Goal: Task Accomplishment & Management: Use online tool/utility

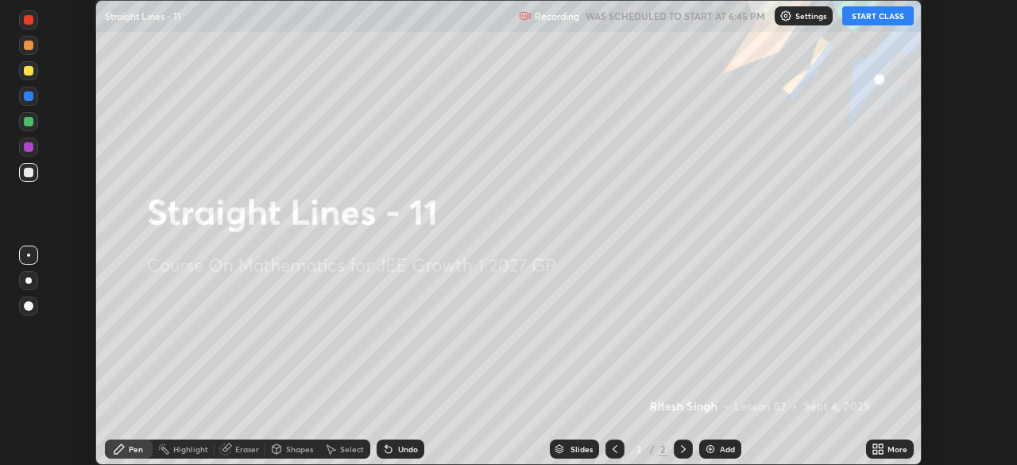
scroll to position [465, 1017]
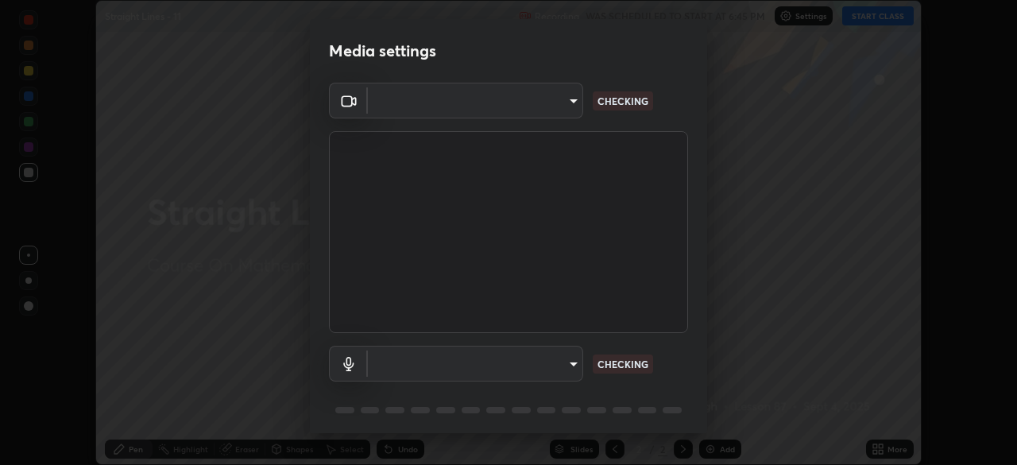
type input "1a0cd2fa9eaecc5464ce661d2c376d4f68bb2a1a8db1c3726163fcb70f995fb6"
click at [571, 364] on body "Erase all Straight Lines - 11 Recording WAS SCHEDULED TO START AT 6:45 PM Setti…" at bounding box center [508, 232] width 1017 height 465
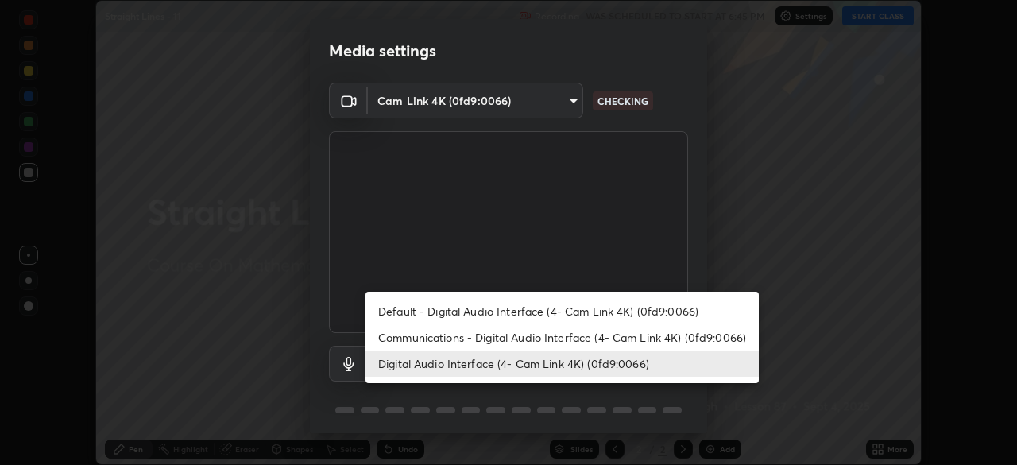
click at [537, 335] on li "Communications - Digital Audio Interface (4- Cam Link 4K) (0fd9:0066)" at bounding box center [562, 337] width 393 height 26
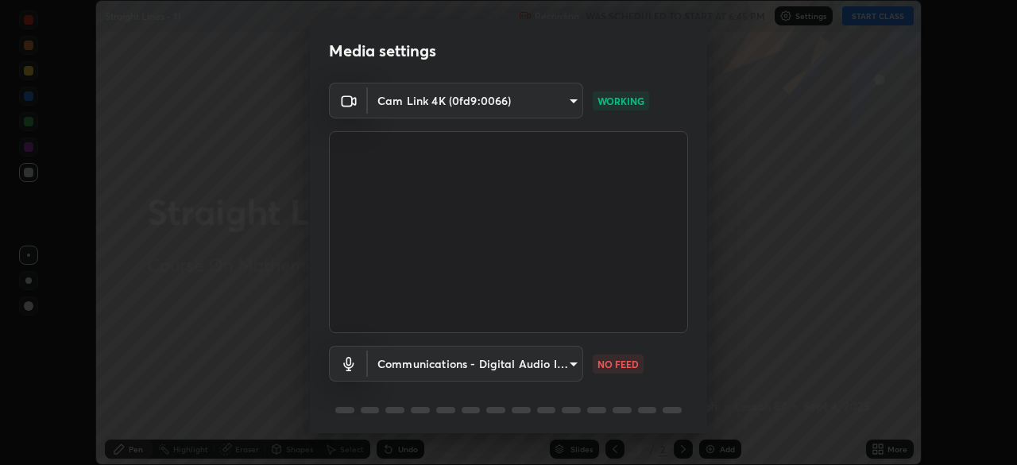
type input "communications"
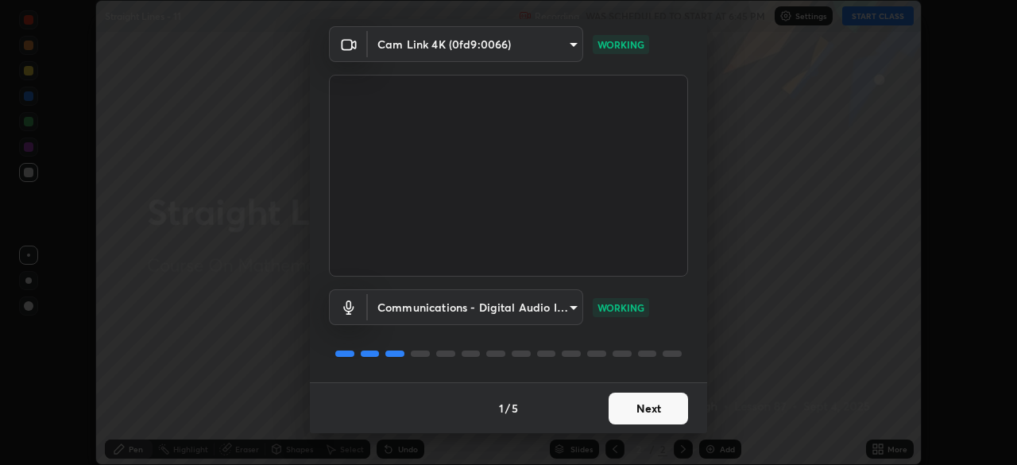
click at [635, 406] on button "Next" at bounding box center [648, 409] width 79 height 32
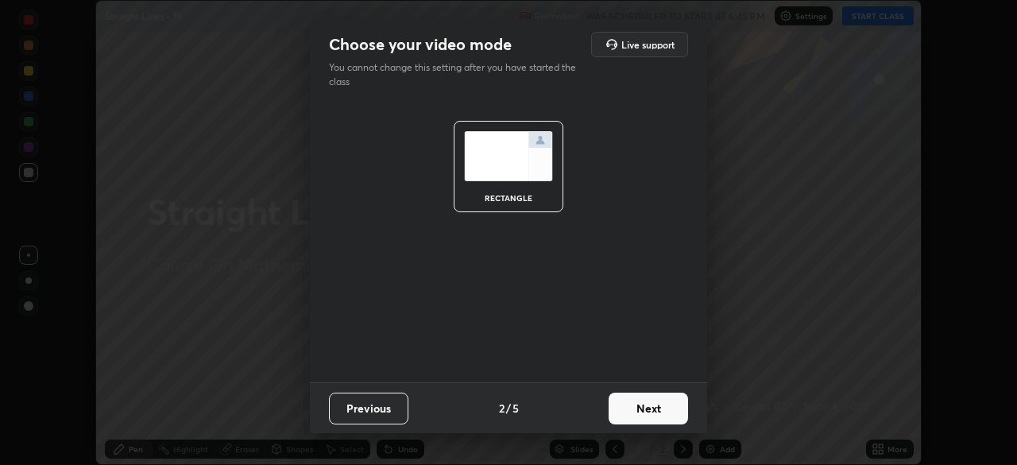
click at [637, 407] on button "Next" at bounding box center [648, 409] width 79 height 32
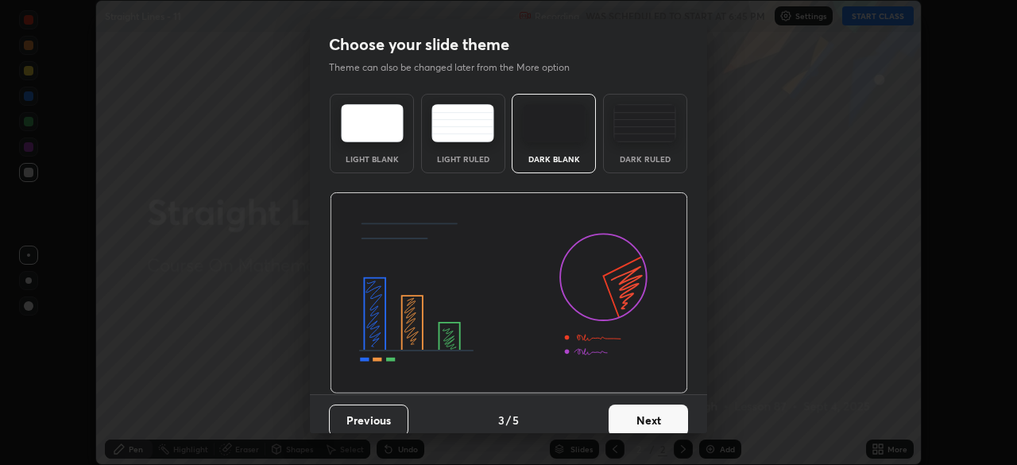
click at [641, 405] on button "Next" at bounding box center [648, 420] width 79 height 32
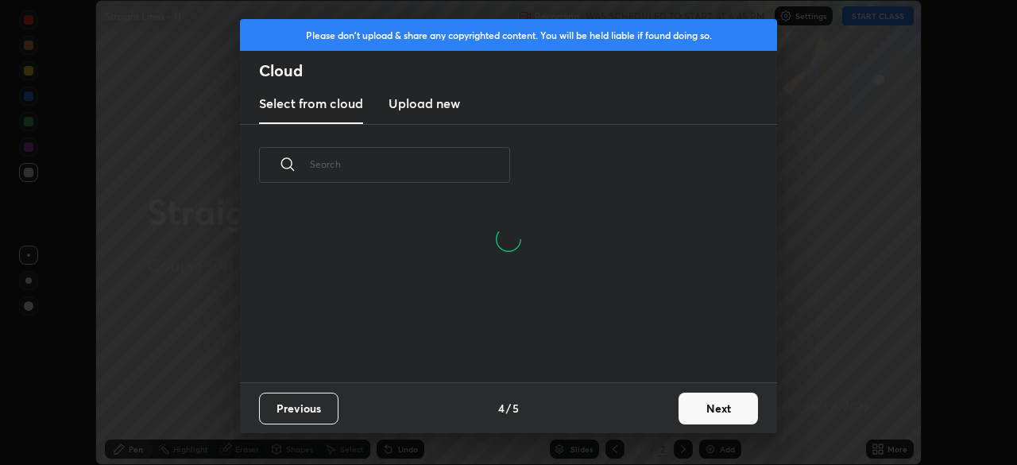
click at [700, 410] on button "Next" at bounding box center [718, 409] width 79 height 32
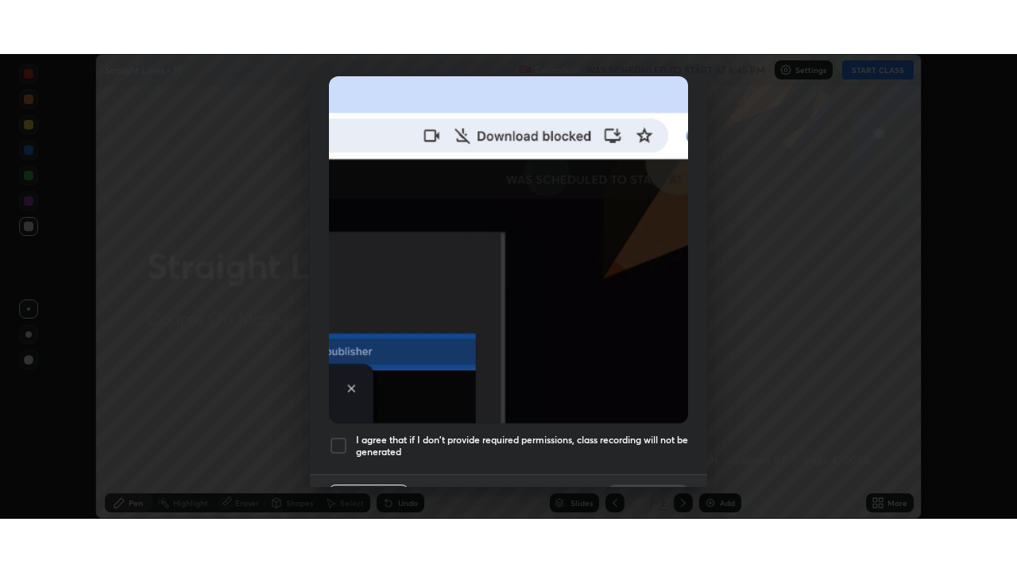
scroll to position [381, 0]
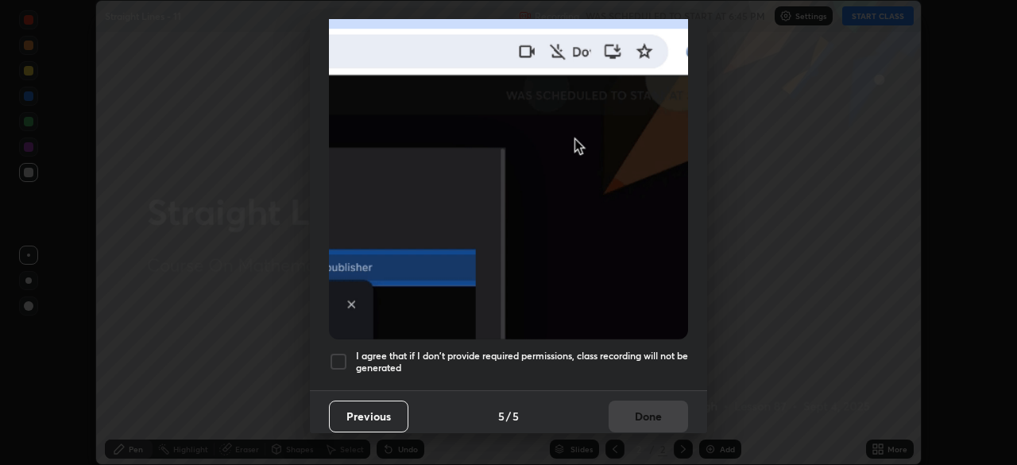
click at [337, 358] on div at bounding box center [338, 361] width 19 height 19
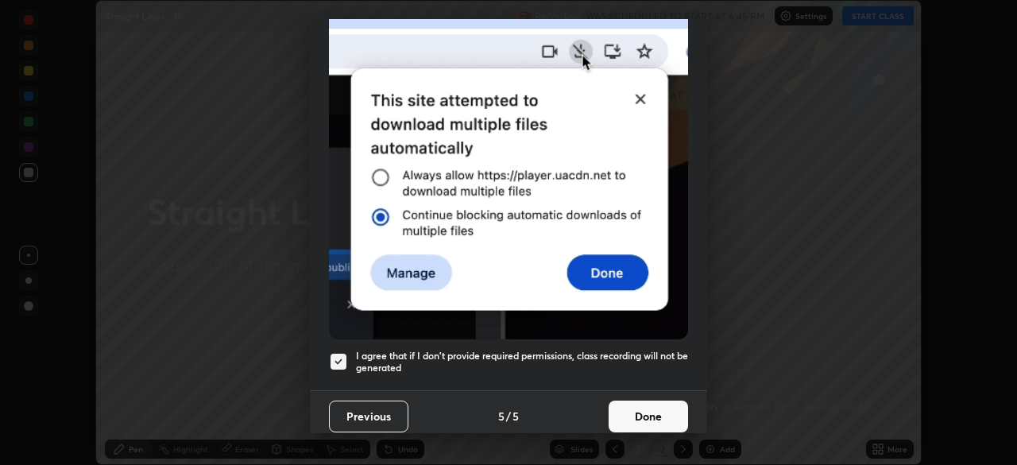
click at [635, 410] on button "Done" at bounding box center [648, 417] width 79 height 32
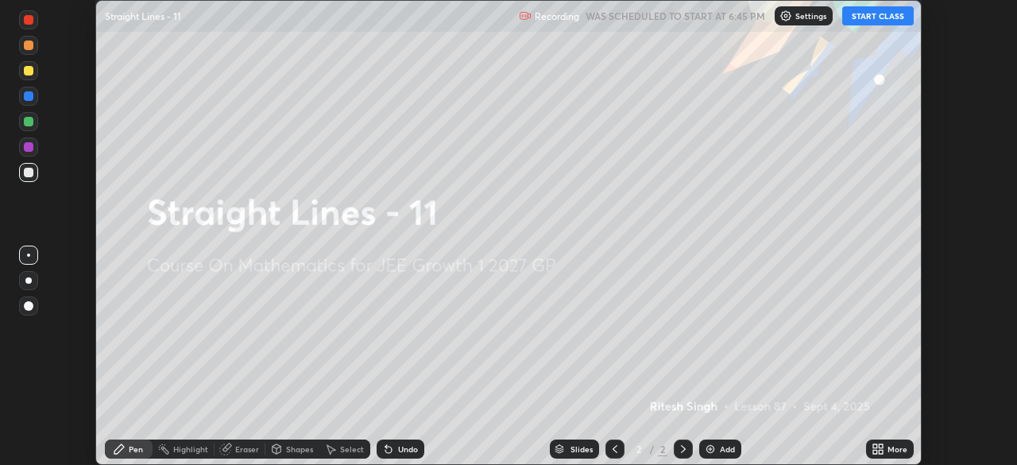
click at [863, 14] on button "START CLASS" at bounding box center [878, 15] width 72 height 19
click at [877, 452] on icon at bounding box center [875, 452] width 4 height 4
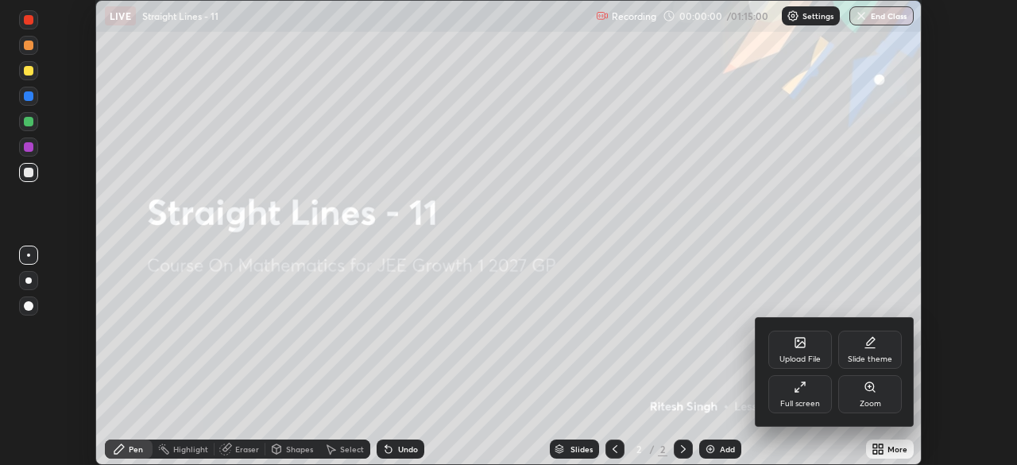
click at [803, 397] on div "Full screen" at bounding box center [800, 394] width 64 height 38
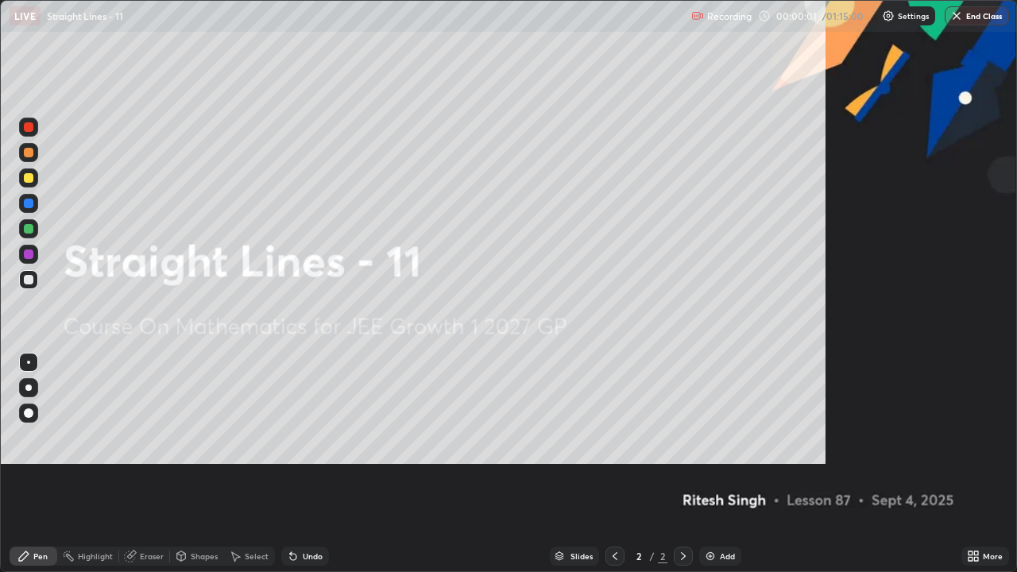
scroll to position [572, 1017]
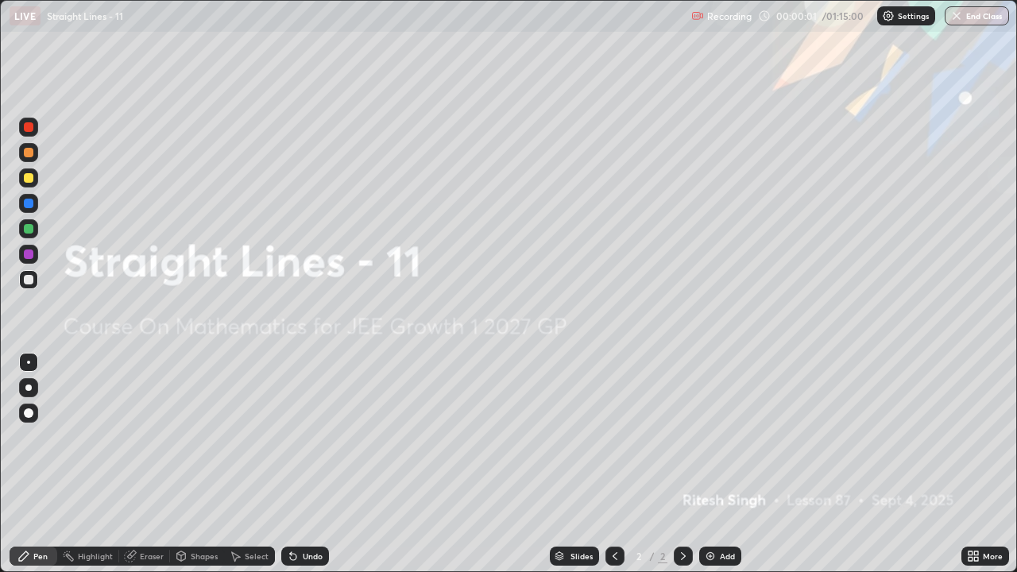
click at [728, 464] on div "Add" at bounding box center [727, 556] width 15 height 8
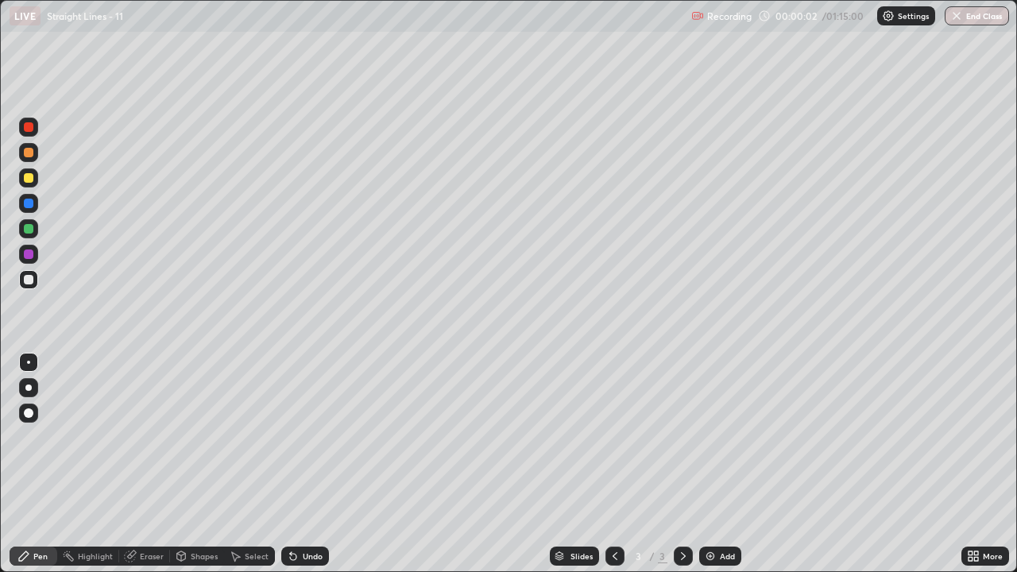
click at [720, 464] on div "Add" at bounding box center [727, 556] width 15 height 8
click at [718, 464] on div "Add" at bounding box center [720, 556] width 42 height 19
click at [716, 464] on div "Add" at bounding box center [720, 556] width 42 height 19
click at [715, 464] on img at bounding box center [710, 556] width 13 height 13
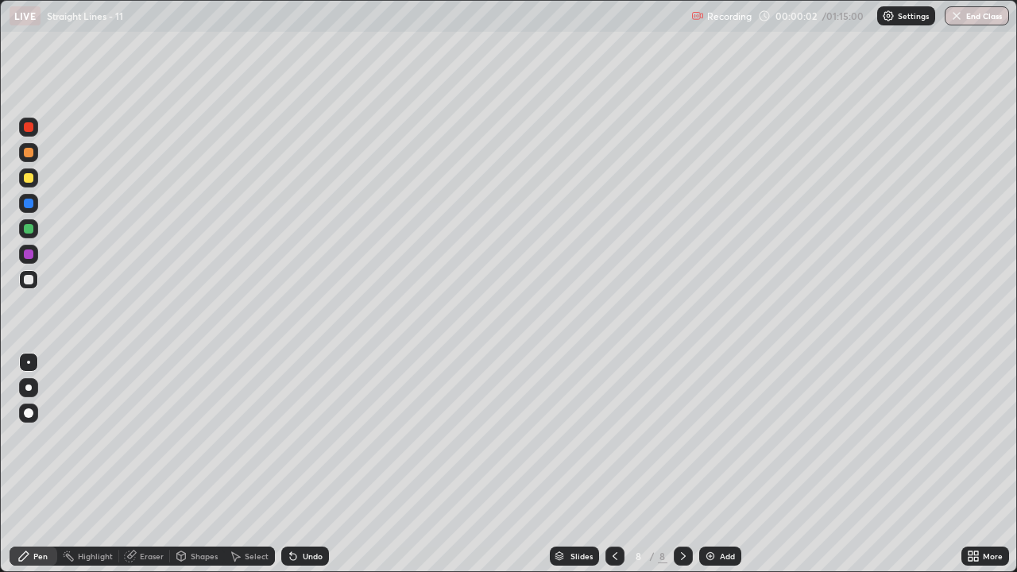
click at [714, 464] on img at bounding box center [710, 556] width 13 height 13
click at [713, 464] on img at bounding box center [710, 556] width 13 height 13
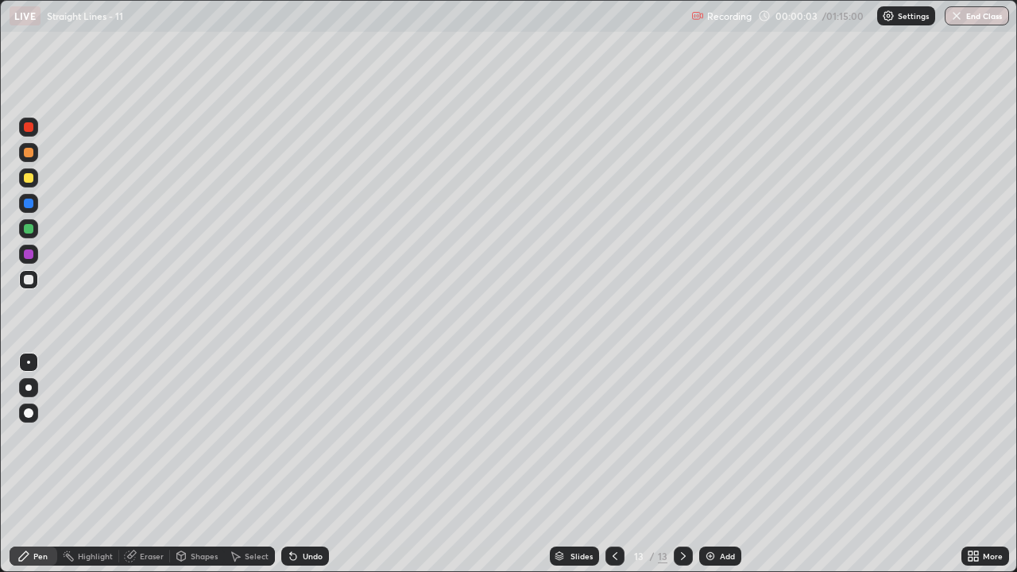
click at [714, 464] on img at bounding box center [710, 556] width 13 height 13
click at [613, 464] on icon at bounding box center [615, 556] width 13 height 13
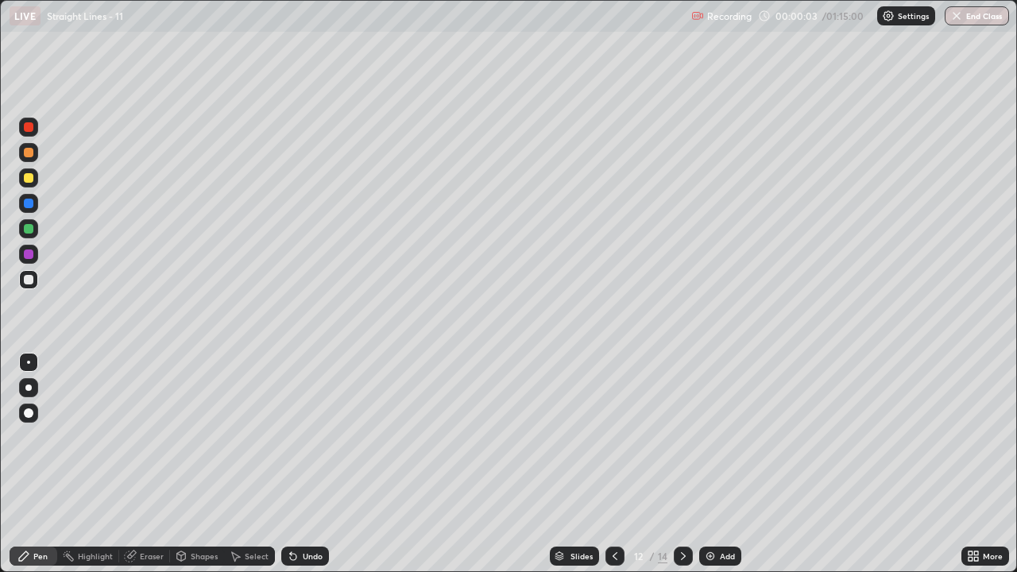
click at [613, 464] on icon at bounding box center [615, 556] width 13 height 13
click at [614, 464] on icon at bounding box center [615, 556] width 13 height 13
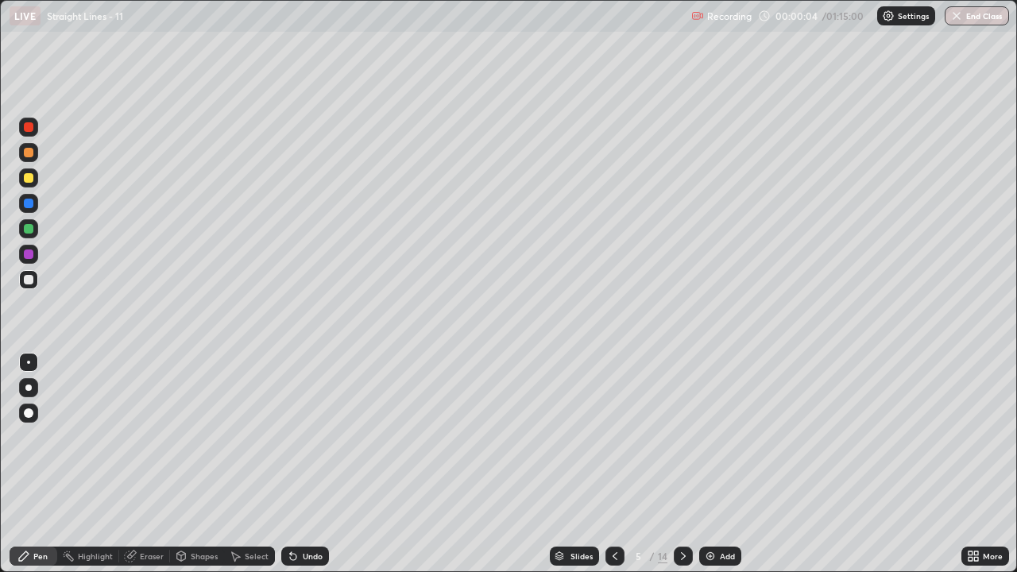
click at [614, 464] on icon at bounding box center [615, 556] width 13 height 13
click at [611, 464] on icon at bounding box center [615, 556] width 13 height 13
click at [29, 178] on div at bounding box center [29, 178] width 10 height 10
click at [304, 464] on div "Undo" at bounding box center [313, 556] width 20 height 8
click at [299, 464] on div "Undo" at bounding box center [305, 556] width 48 height 19
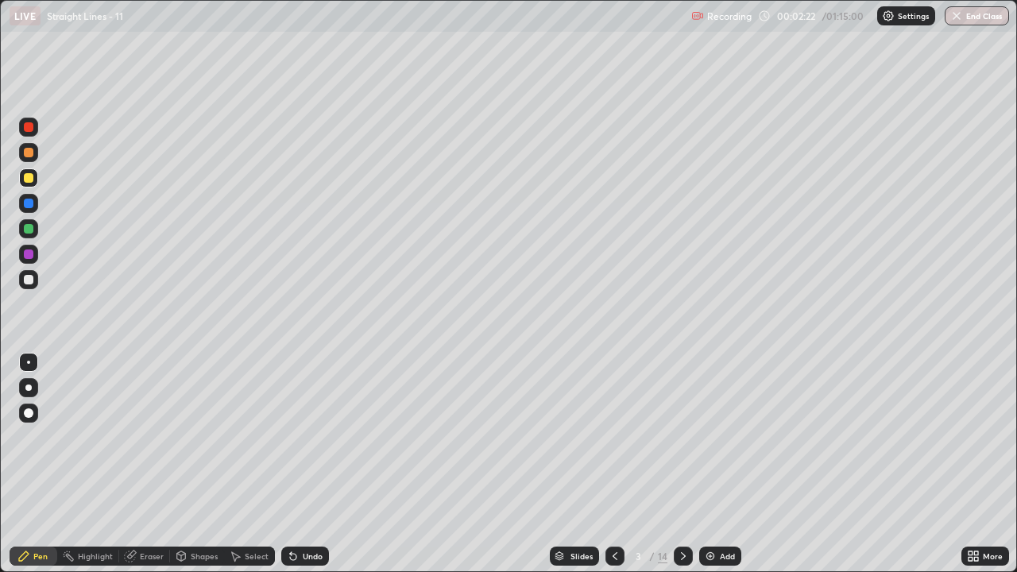
click at [291, 464] on icon at bounding box center [293, 557] width 6 height 6
click at [308, 464] on div "Undo" at bounding box center [305, 556] width 48 height 19
click at [680, 464] on icon at bounding box center [683, 556] width 13 height 13
click at [28, 282] on div at bounding box center [29, 280] width 10 height 10
click at [308, 464] on div "Undo" at bounding box center [305, 556] width 48 height 19
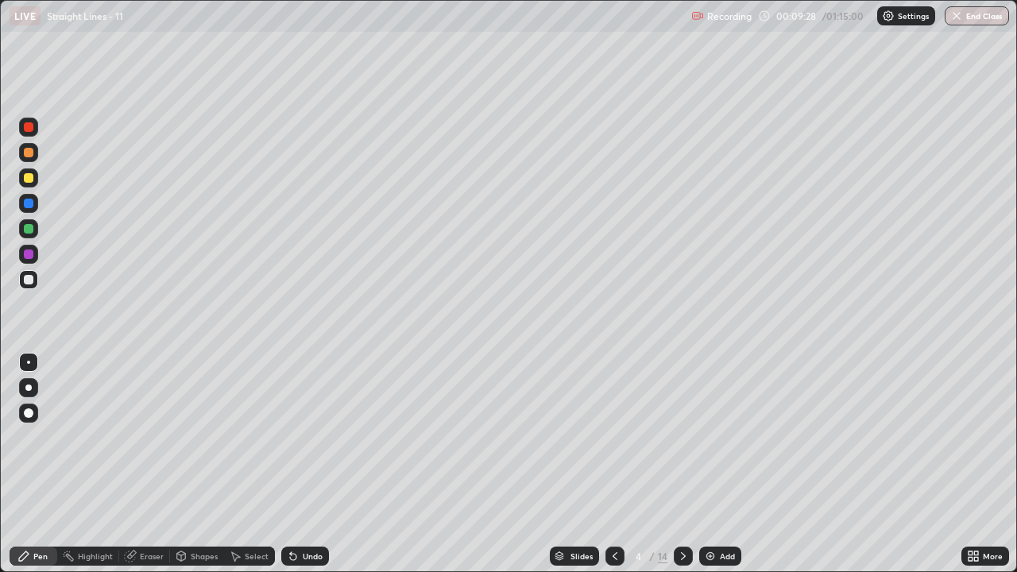
click at [682, 464] on icon at bounding box center [683, 556] width 13 height 13
click at [29, 180] on div at bounding box center [29, 178] width 10 height 10
click at [611, 464] on icon at bounding box center [615, 556] width 13 height 13
click at [682, 464] on icon at bounding box center [683, 556] width 13 height 13
click at [614, 464] on icon at bounding box center [615, 556] width 13 height 13
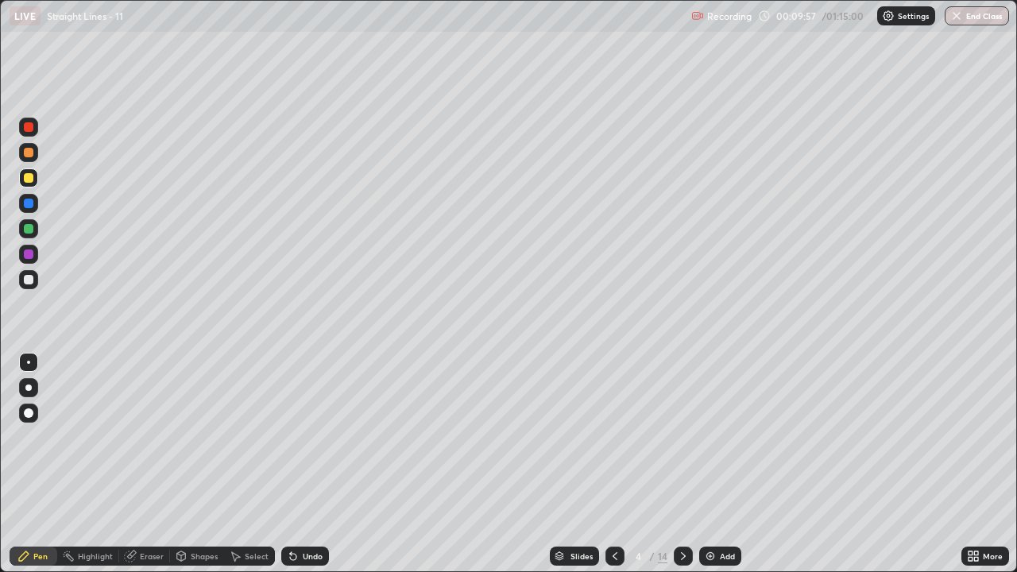
click at [681, 464] on icon at bounding box center [683, 556] width 5 height 8
click at [611, 464] on icon at bounding box center [615, 556] width 13 height 13
click at [680, 464] on icon at bounding box center [683, 556] width 13 height 13
click at [28, 279] on div at bounding box center [29, 280] width 10 height 10
click at [615, 464] on icon at bounding box center [615, 556] width 13 height 13
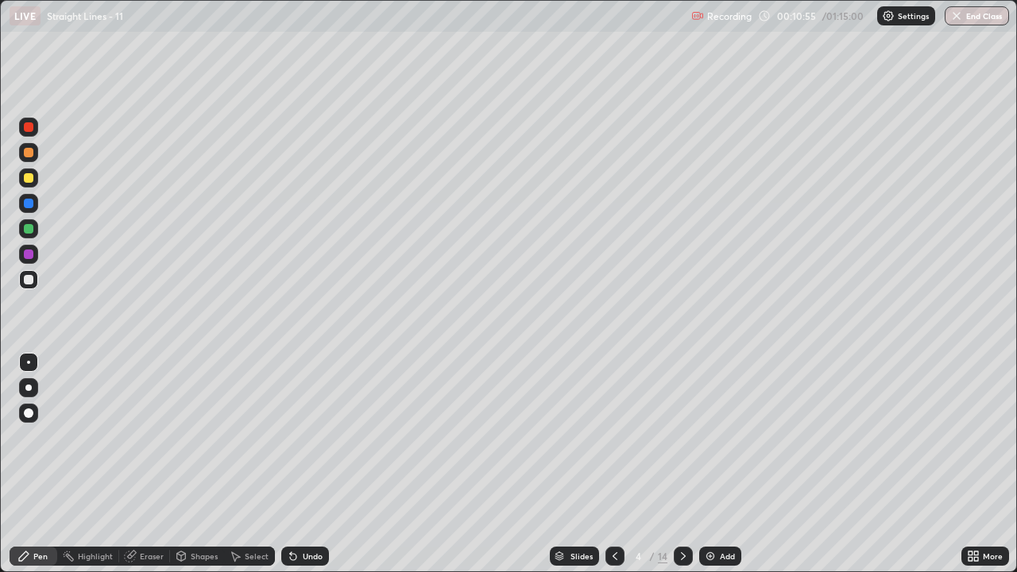
click at [683, 464] on icon at bounding box center [683, 556] width 13 height 13
click at [615, 464] on icon at bounding box center [615, 556] width 5 height 8
click at [613, 464] on div at bounding box center [615, 556] width 19 height 19
click at [682, 464] on icon at bounding box center [683, 556] width 13 height 13
click at [684, 464] on div at bounding box center [683, 556] width 19 height 32
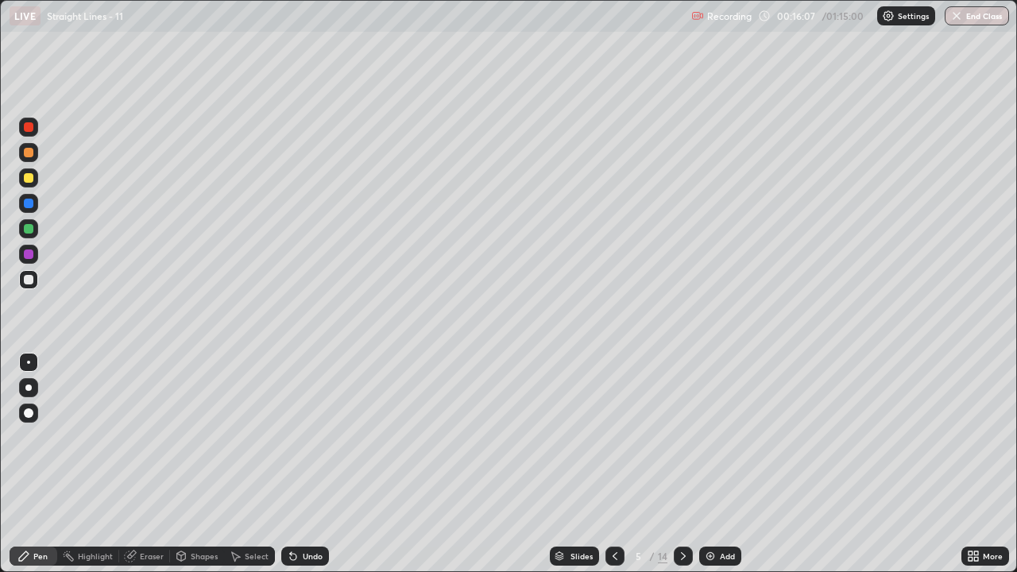
click at [681, 464] on icon at bounding box center [683, 556] width 5 height 8
click at [28, 285] on div at bounding box center [28, 279] width 19 height 19
click at [307, 464] on div "Undo" at bounding box center [313, 556] width 20 height 8
click at [299, 464] on div "Undo" at bounding box center [305, 556] width 48 height 19
click at [300, 464] on div "Undo" at bounding box center [305, 556] width 48 height 19
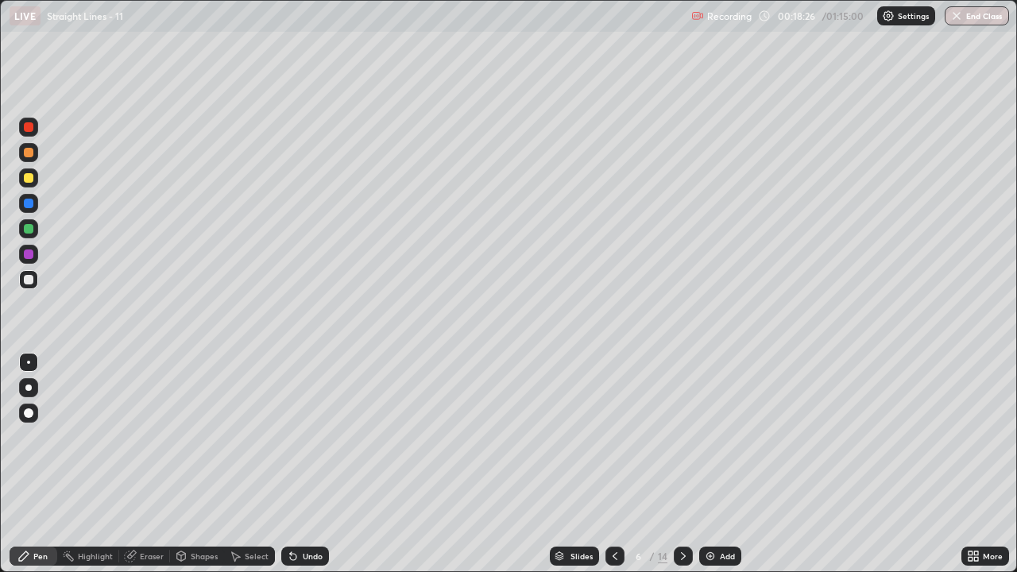
click at [304, 464] on div "Undo" at bounding box center [305, 556] width 48 height 19
click at [291, 464] on icon at bounding box center [293, 557] width 6 height 6
click at [298, 464] on div "Undo" at bounding box center [305, 556] width 48 height 19
click at [296, 464] on icon at bounding box center [293, 556] width 13 height 13
click at [296, 464] on div "Undo" at bounding box center [305, 556] width 48 height 19
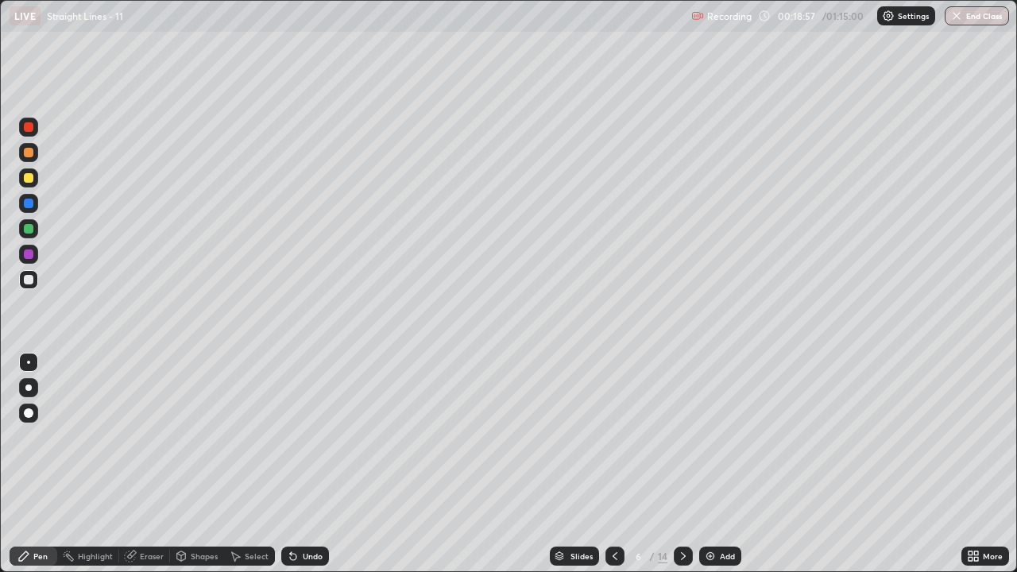
click at [298, 464] on div "Undo" at bounding box center [305, 556] width 48 height 19
click at [299, 464] on div "Undo" at bounding box center [305, 556] width 48 height 19
click at [298, 464] on div "Undo" at bounding box center [305, 556] width 48 height 19
click at [682, 464] on icon at bounding box center [683, 556] width 13 height 13
click at [145, 464] on div "Eraser" at bounding box center [152, 556] width 24 height 8
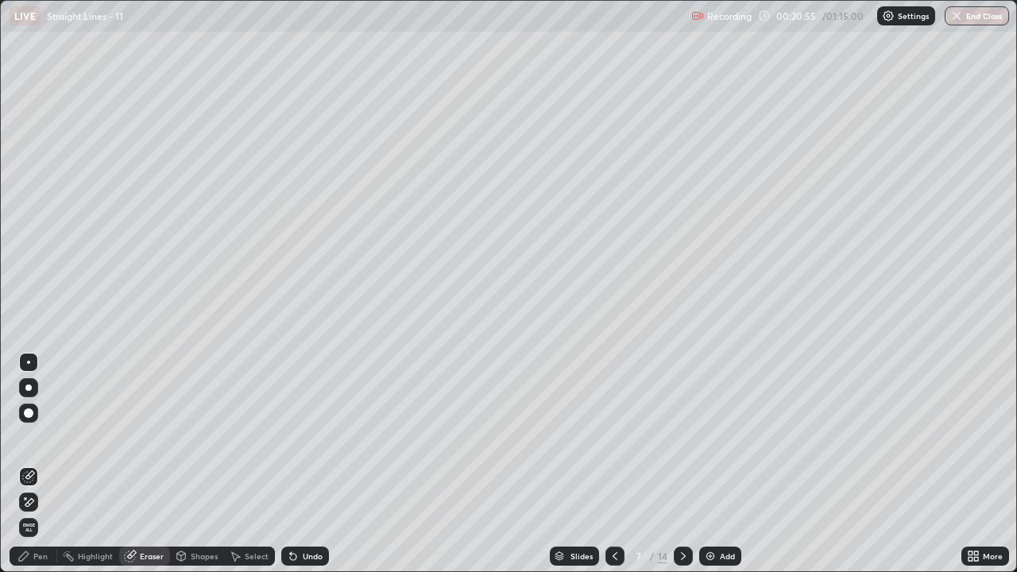
click at [49, 464] on div "Pen" at bounding box center [34, 556] width 48 height 19
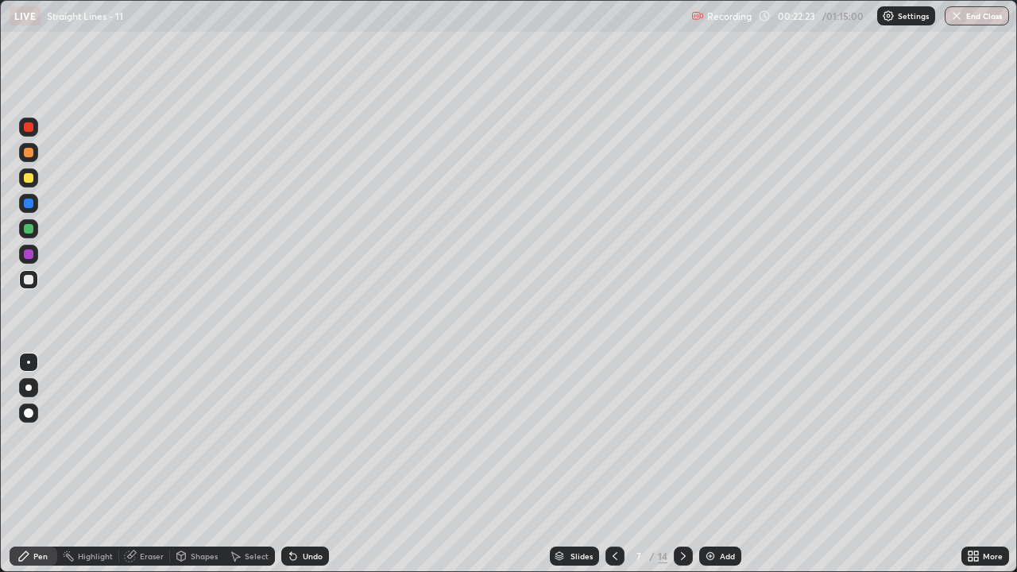
click at [308, 464] on div "Undo" at bounding box center [313, 556] width 20 height 8
click at [682, 464] on icon at bounding box center [683, 556] width 13 height 13
click at [613, 464] on icon at bounding box center [615, 556] width 13 height 13
click at [681, 464] on icon at bounding box center [683, 556] width 5 height 8
click at [613, 464] on icon at bounding box center [615, 556] width 13 height 13
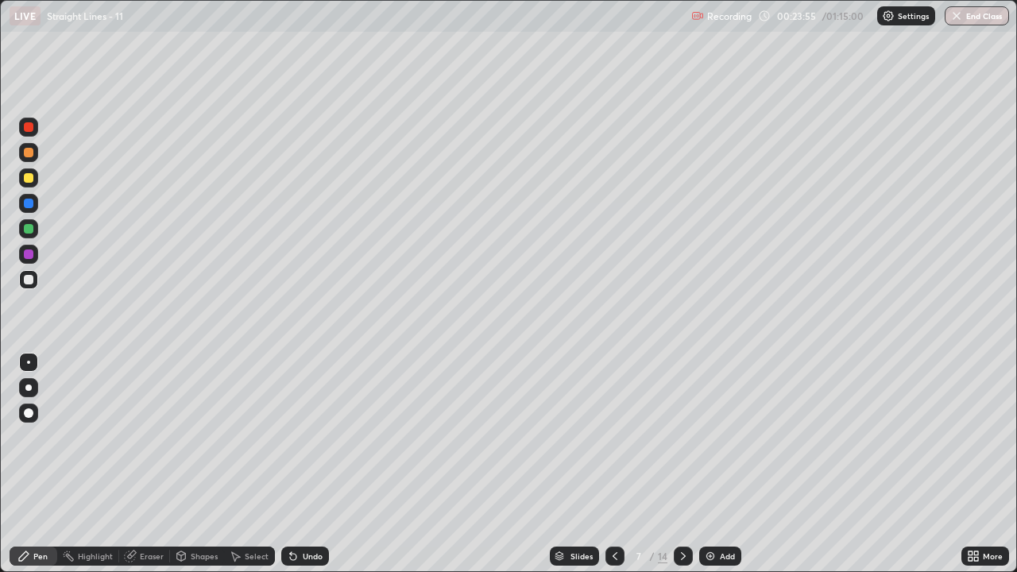
click at [615, 464] on div at bounding box center [615, 556] width 19 height 19
click at [134, 464] on icon at bounding box center [130, 556] width 13 height 13
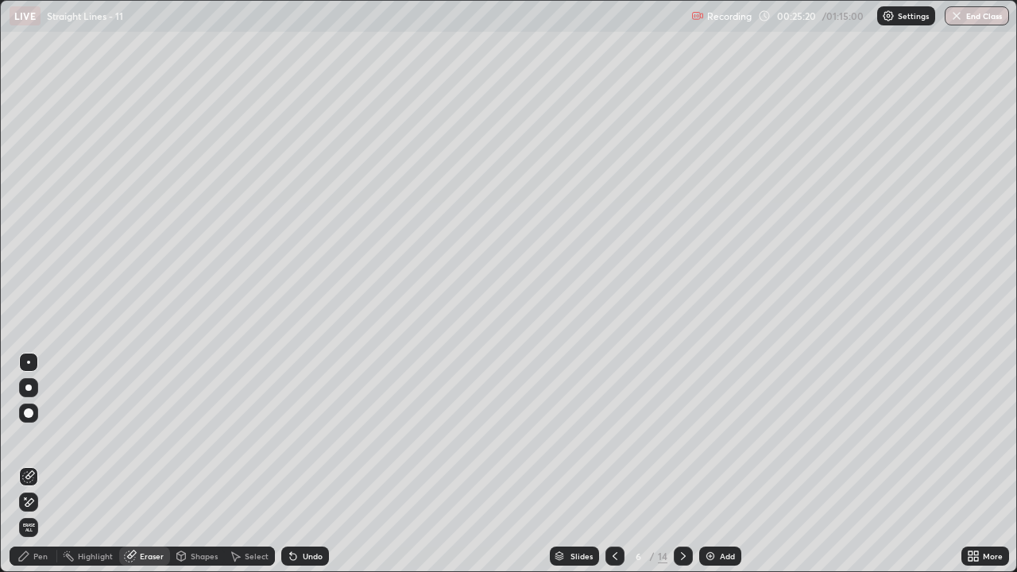
click at [47, 464] on div "Pen" at bounding box center [34, 556] width 48 height 19
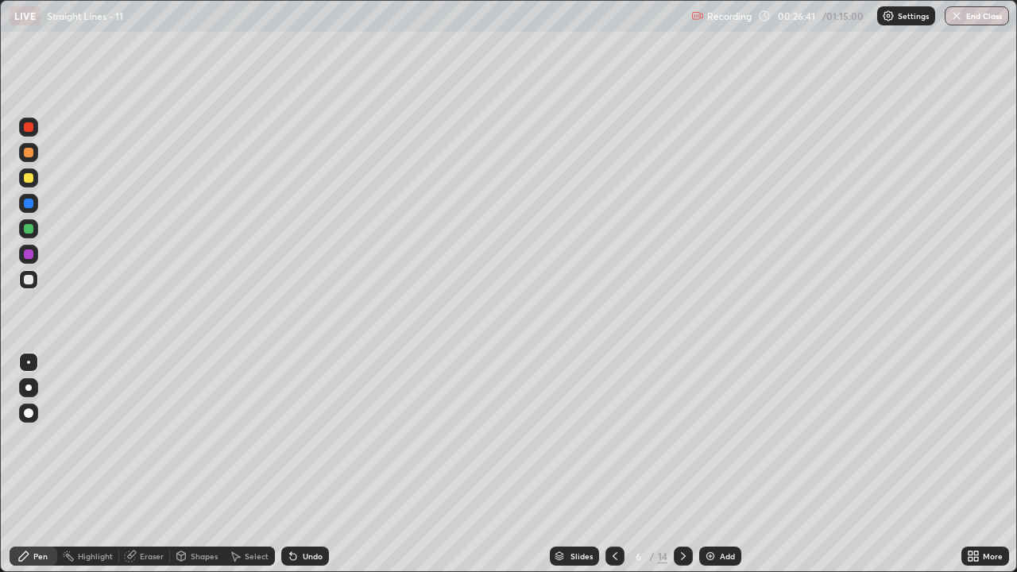
click at [679, 464] on icon at bounding box center [683, 556] width 13 height 13
click at [682, 464] on icon at bounding box center [683, 556] width 13 height 13
click at [681, 464] on icon at bounding box center [683, 556] width 5 height 8
click at [308, 464] on div "Undo" at bounding box center [313, 556] width 20 height 8
click at [309, 464] on div "Undo" at bounding box center [313, 556] width 20 height 8
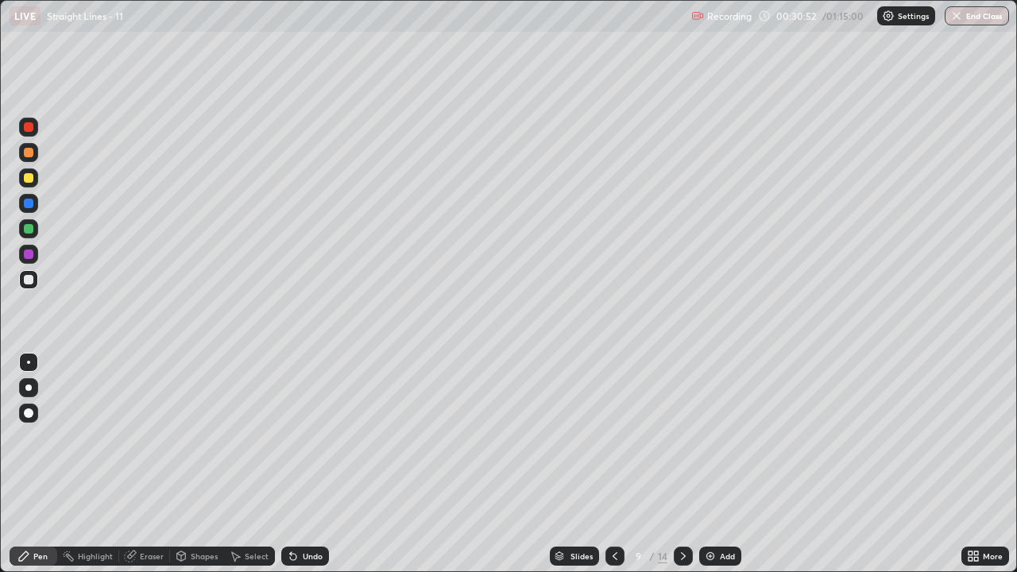
click at [258, 464] on div "Select" at bounding box center [249, 556] width 51 height 32
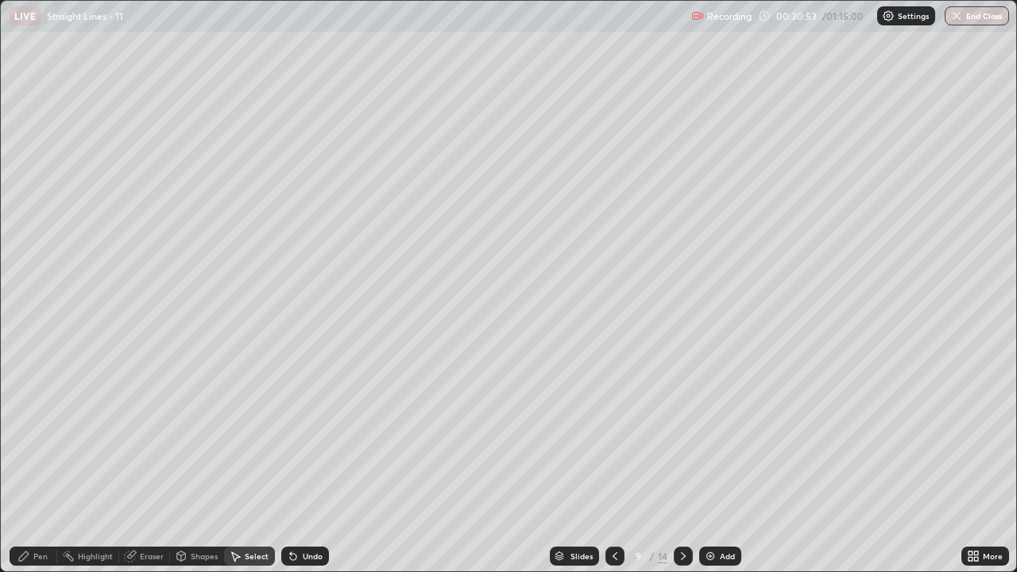
click at [40, 464] on div "Pen" at bounding box center [40, 556] width 14 height 8
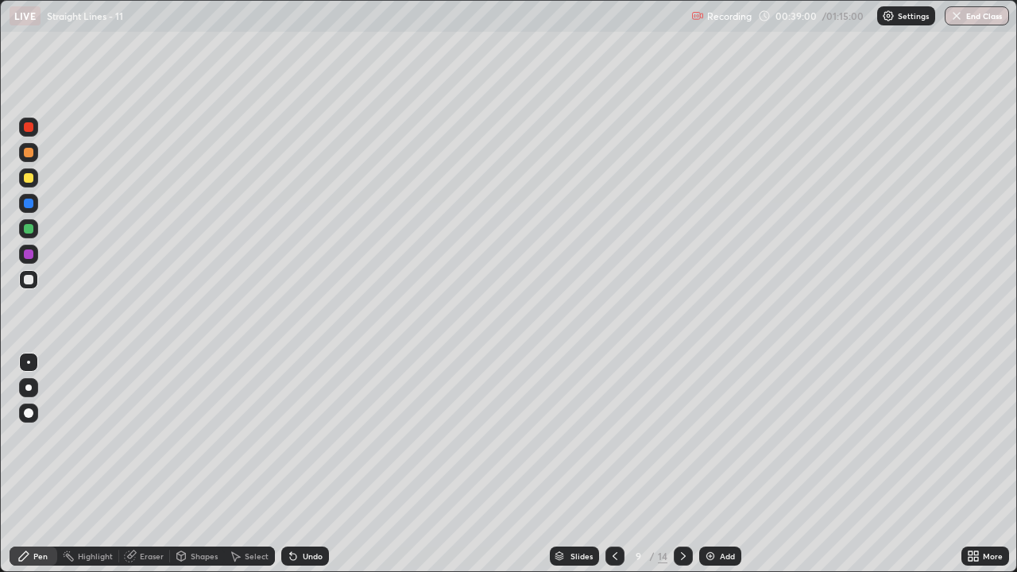
click at [680, 464] on icon at bounding box center [683, 556] width 13 height 13
click at [29, 288] on div at bounding box center [28, 279] width 19 height 19
click at [304, 464] on div "Undo" at bounding box center [313, 556] width 20 height 8
click at [300, 464] on div "Undo" at bounding box center [305, 556] width 48 height 19
click at [303, 464] on div "Undo" at bounding box center [313, 556] width 20 height 8
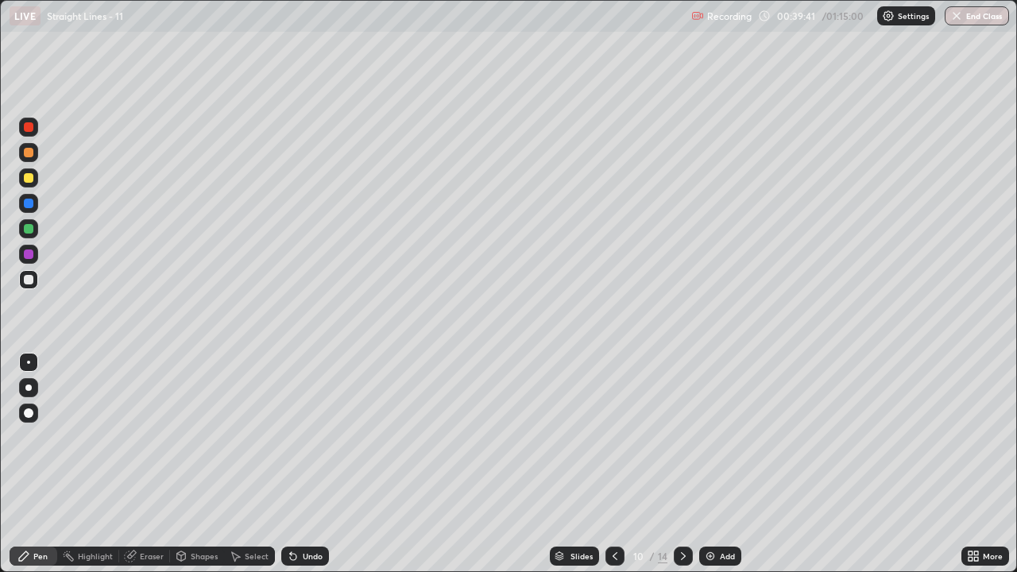
click at [303, 464] on div "Undo" at bounding box center [313, 556] width 20 height 8
click at [299, 464] on div "Undo" at bounding box center [305, 556] width 48 height 19
click at [617, 464] on icon at bounding box center [615, 556] width 13 height 13
click at [682, 464] on icon at bounding box center [683, 556] width 13 height 13
click at [679, 464] on icon at bounding box center [683, 556] width 13 height 13
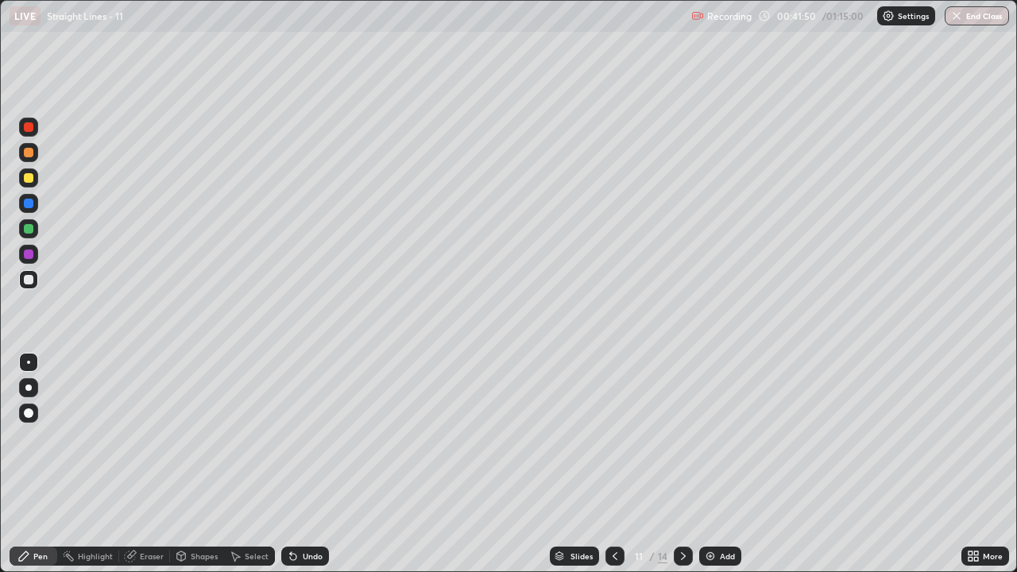
click at [312, 464] on div "Undo" at bounding box center [305, 556] width 48 height 19
click at [308, 464] on div "Undo" at bounding box center [305, 556] width 48 height 19
click at [303, 464] on div "Undo" at bounding box center [302, 556] width 54 height 32
click at [308, 464] on div "Undo" at bounding box center [313, 556] width 20 height 8
click at [611, 464] on icon at bounding box center [615, 556] width 13 height 13
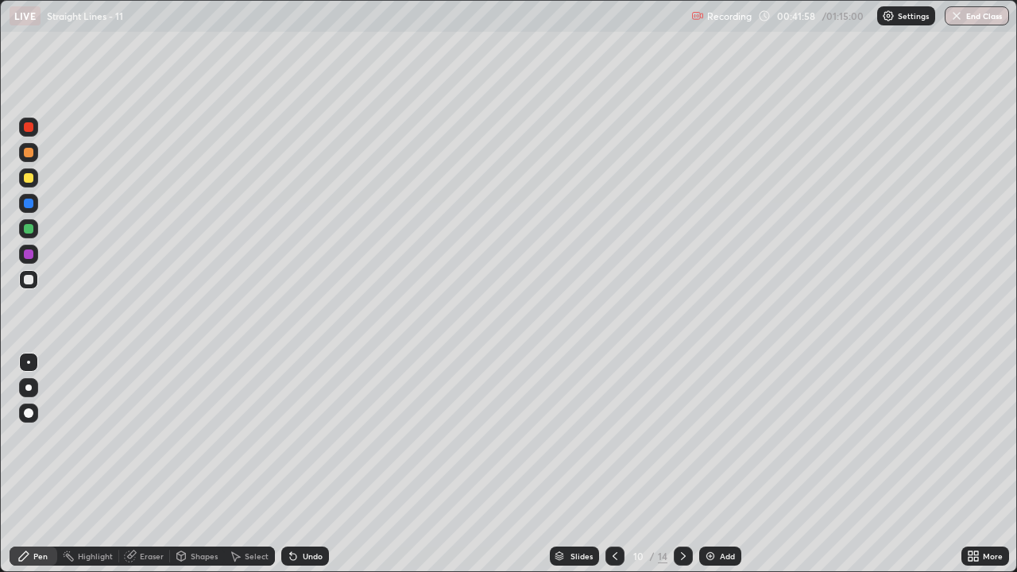
click at [613, 464] on icon at bounding box center [615, 556] width 13 height 13
click at [681, 464] on icon at bounding box center [683, 556] width 5 height 8
click at [683, 464] on icon at bounding box center [683, 556] width 13 height 13
click at [308, 464] on div "Undo" at bounding box center [305, 556] width 48 height 19
click at [302, 464] on div "Undo" at bounding box center [305, 556] width 48 height 19
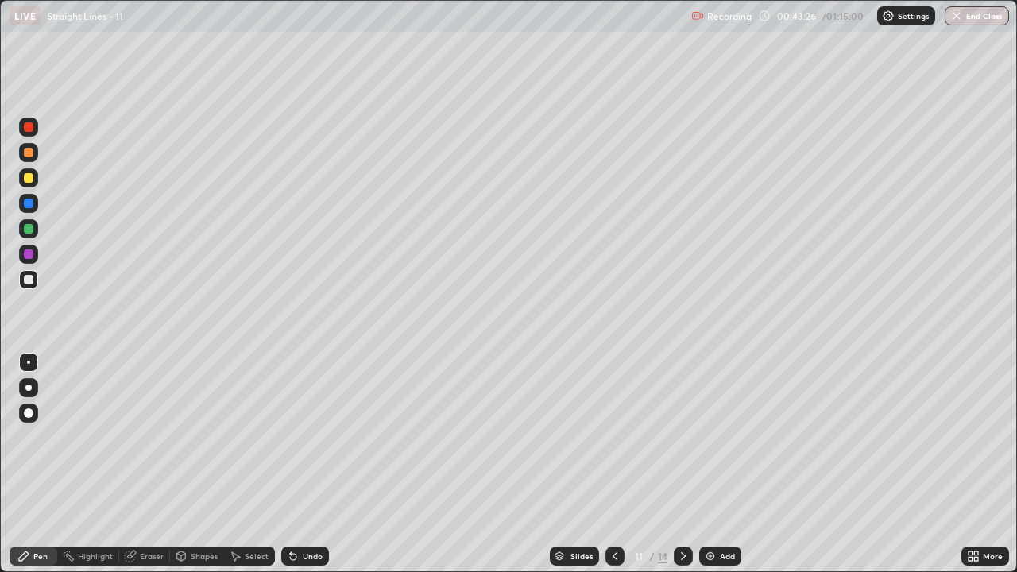
click at [300, 464] on div "Undo" at bounding box center [305, 556] width 48 height 19
click at [613, 464] on icon at bounding box center [615, 556] width 13 height 13
click at [683, 464] on icon at bounding box center [683, 556] width 5 height 8
click at [683, 464] on icon at bounding box center [683, 556] width 13 height 13
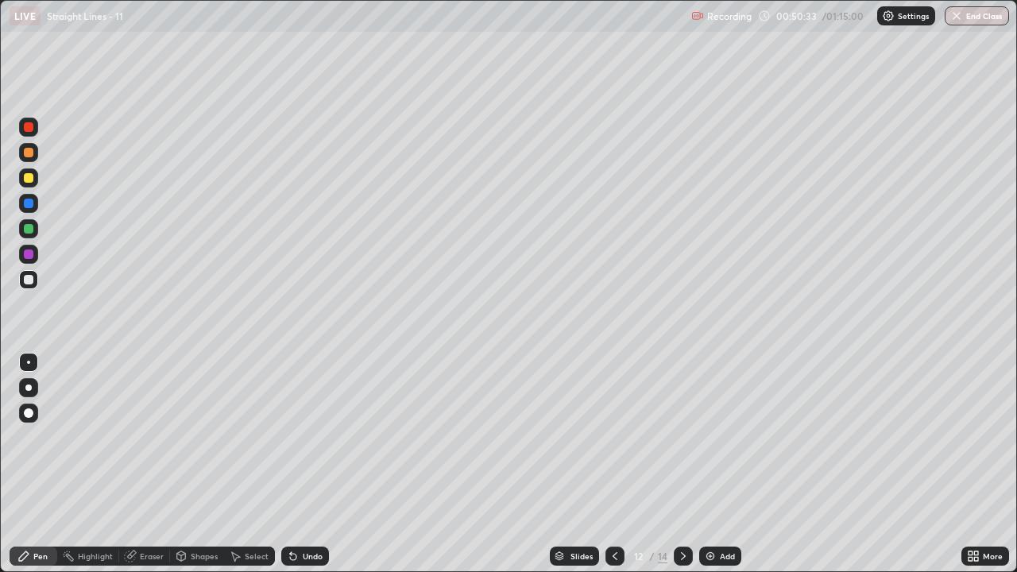
click at [683, 464] on icon at bounding box center [683, 556] width 5 height 8
click at [683, 464] on icon at bounding box center [683, 556] width 13 height 13
click at [613, 464] on icon at bounding box center [615, 556] width 5 height 8
click at [681, 464] on icon at bounding box center [683, 556] width 13 height 13
click at [611, 464] on div at bounding box center [615, 556] width 19 height 19
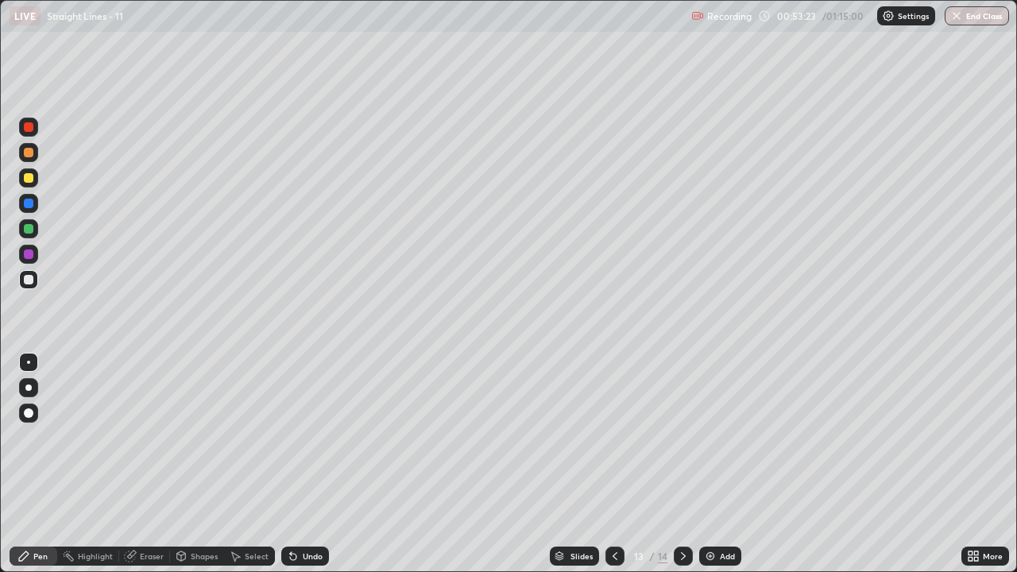
click at [679, 464] on icon at bounding box center [683, 556] width 13 height 13
click at [613, 464] on icon at bounding box center [615, 556] width 13 height 13
click at [675, 464] on div at bounding box center [683, 556] width 19 height 19
click at [683, 464] on icon at bounding box center [683, 556] width 13 height 13
click at [725, 464] on div "Add" at bounding box center [720, 556] width 42 height 19
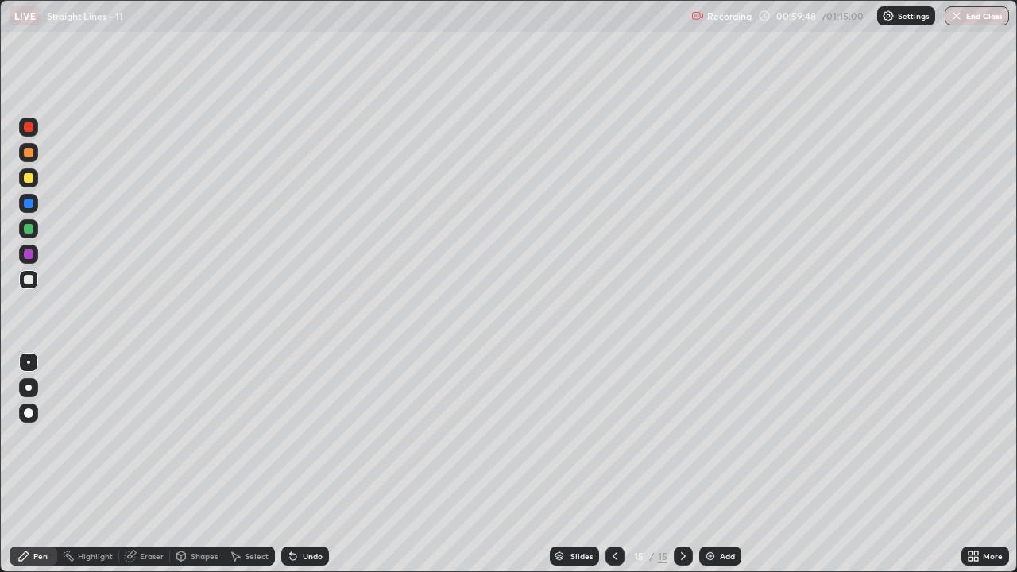
click at [311, 464] on div "Undo" at bounding box center [313, 556] width 20 height 8
click at [308, 464] on div "Undo" at bounding box center [313, 556] width 20 height 8
click at [726, 464] on div "Add" at bounding box center [727, 556] width 15 height 8
click at [610, 464] on div at bounding box center [615, 556] width 19 height 19
click at [710, 464] on img at bounding box center [710, 556] width 13 height 13
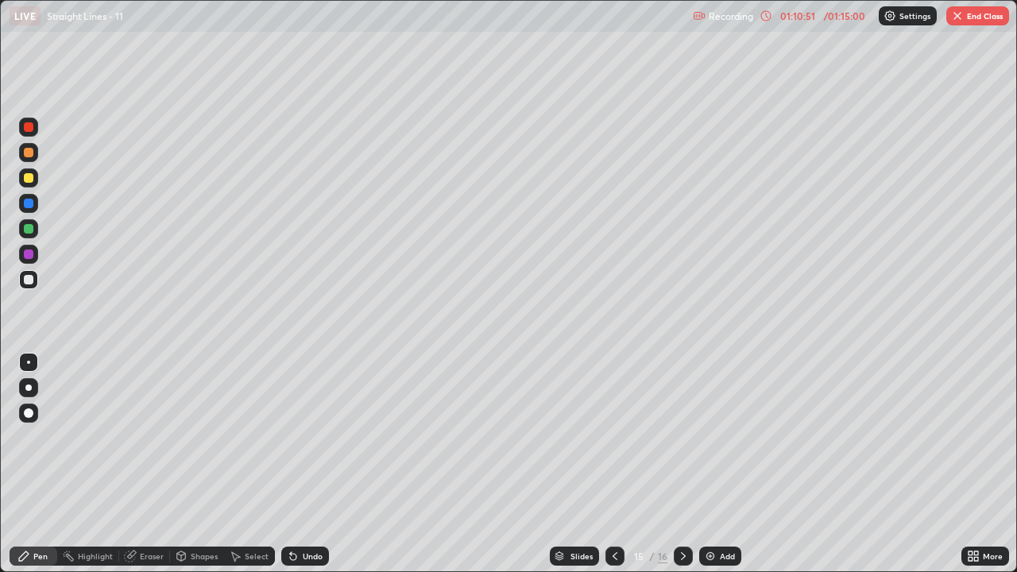
click at [710, 464] on img at bounding box center [710, 556] width 13 height 13
click at [707, 464] on img at bounding box center [710, 556] width 13 height 13
click at [967, 24] on button "End Class" at bounding box center [977, 15] width 63 height 19
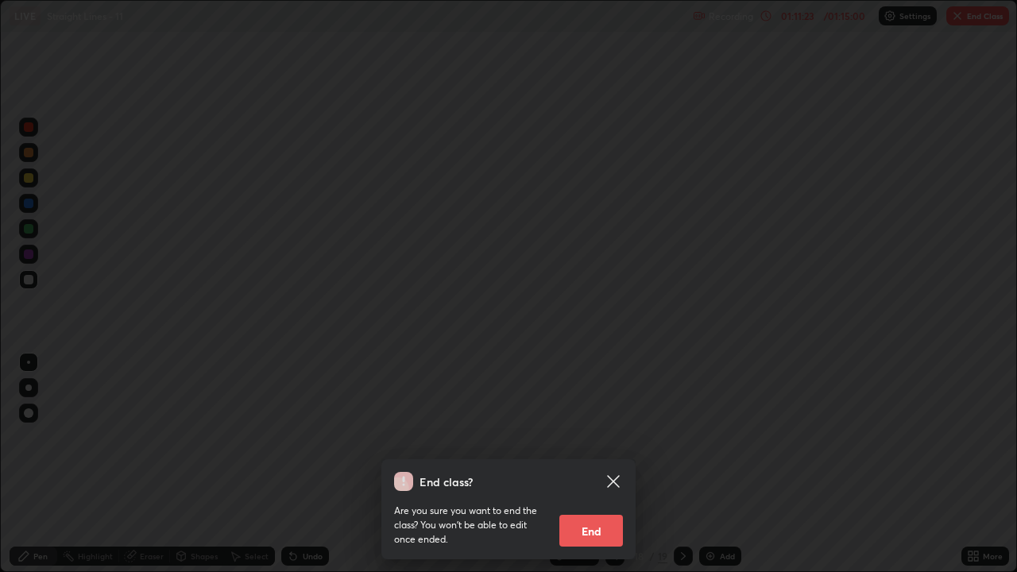
click at [594, 464] on button "End" at bounding box center [591, 531] width 64 height 32
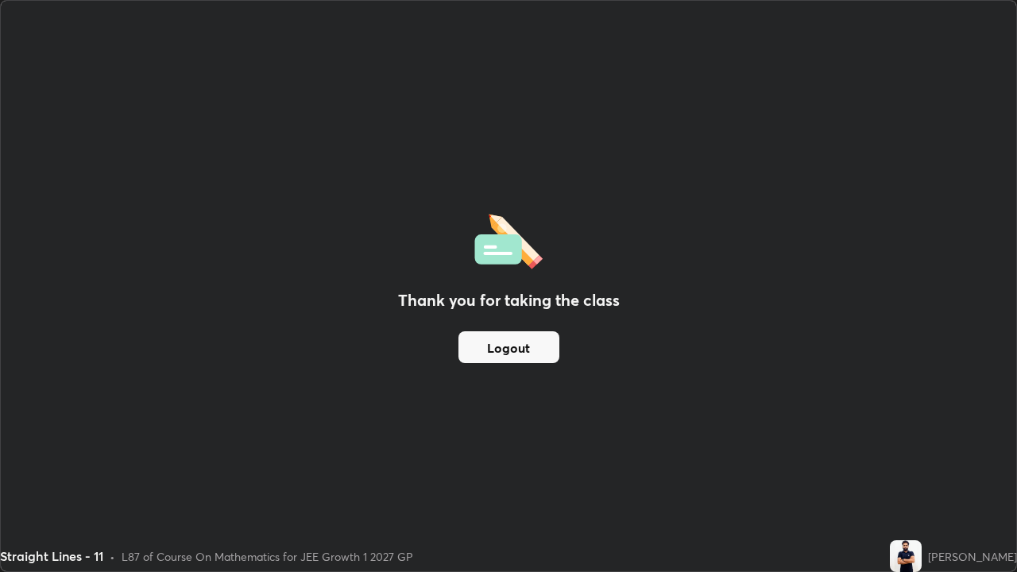
click at [545, 355] on button "Logout" at bounding box center [509, 347] width 101 height 32
